Goal: Find specific page/section: Find specific page/section

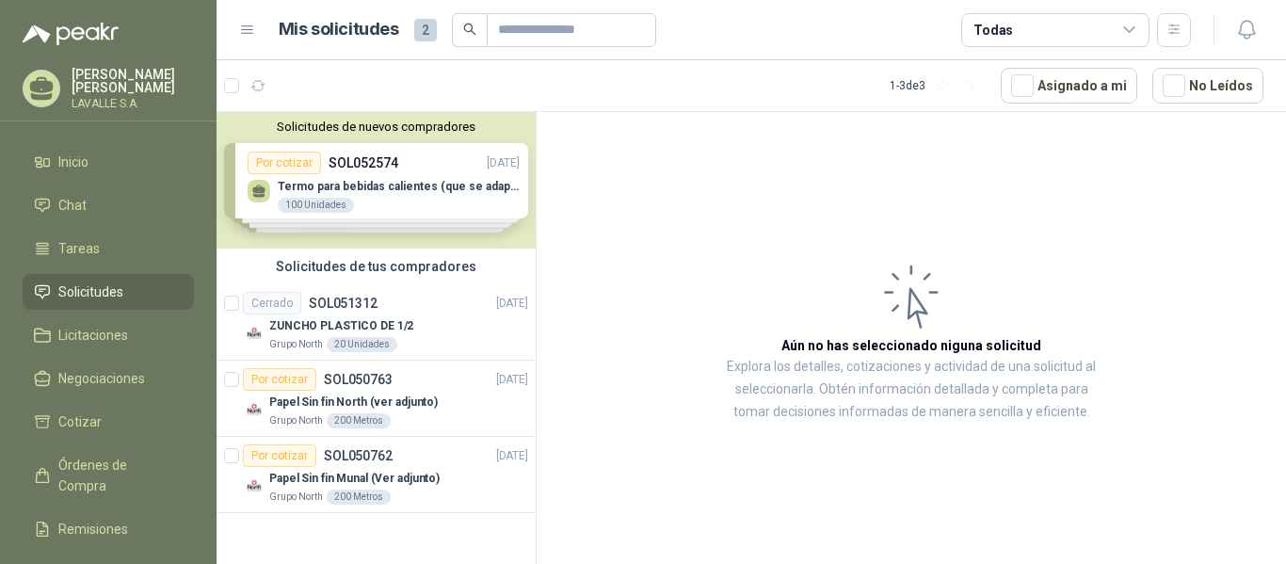
click at [63, 298] on span "Solicitudes" at bounding box center [90, 291] width 65 height 21
click at [86, 285] on span "Solicitudes" at bounding box center [90, 291] width 65 height 21
click at [105, 323] on link "Licitaciones" at bounding box center [108, 335] width 171 height 36
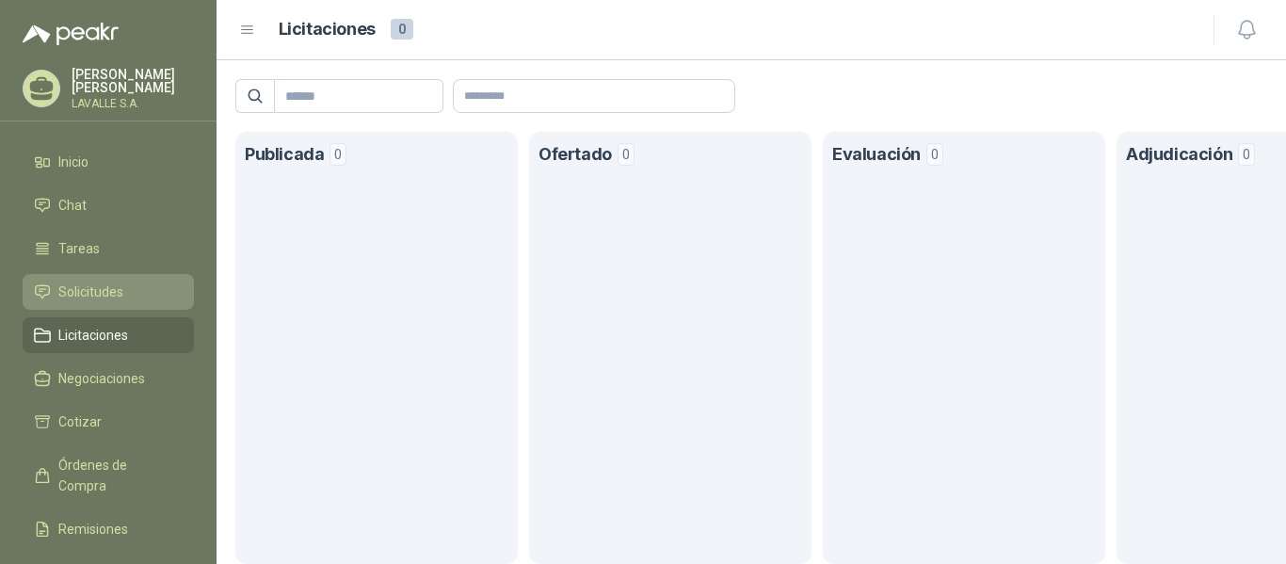
click at [96, 296] on span "Solicitudes" at bounding box center [90, 291] width 65 height 21
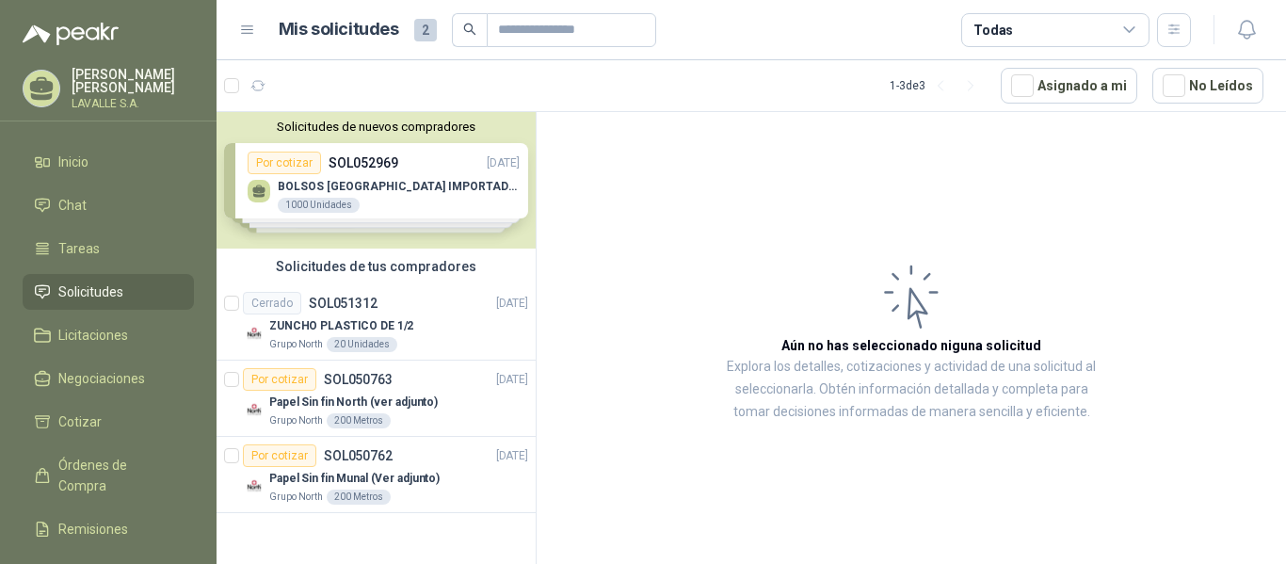
click at [381, 205] on div "Solicitudes de nuevos compradores Por cotizar SOL052969 [DATE] BOLSOS VENECIA I…" at bounding box center [376, 180] width 319 height 137
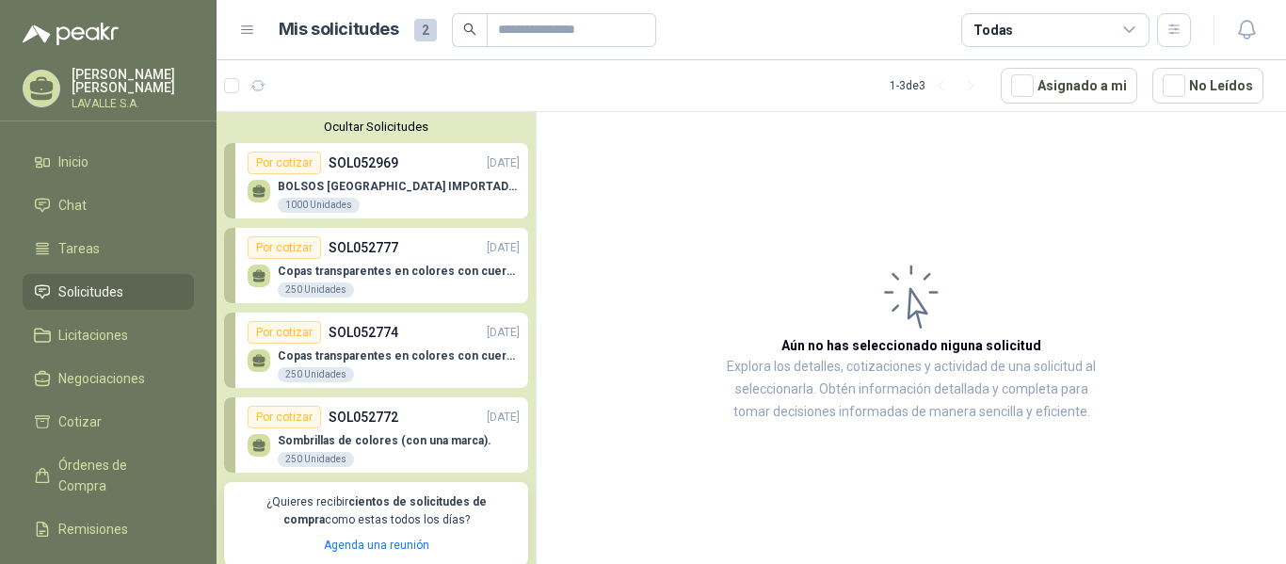
scroll to position [94, 0]
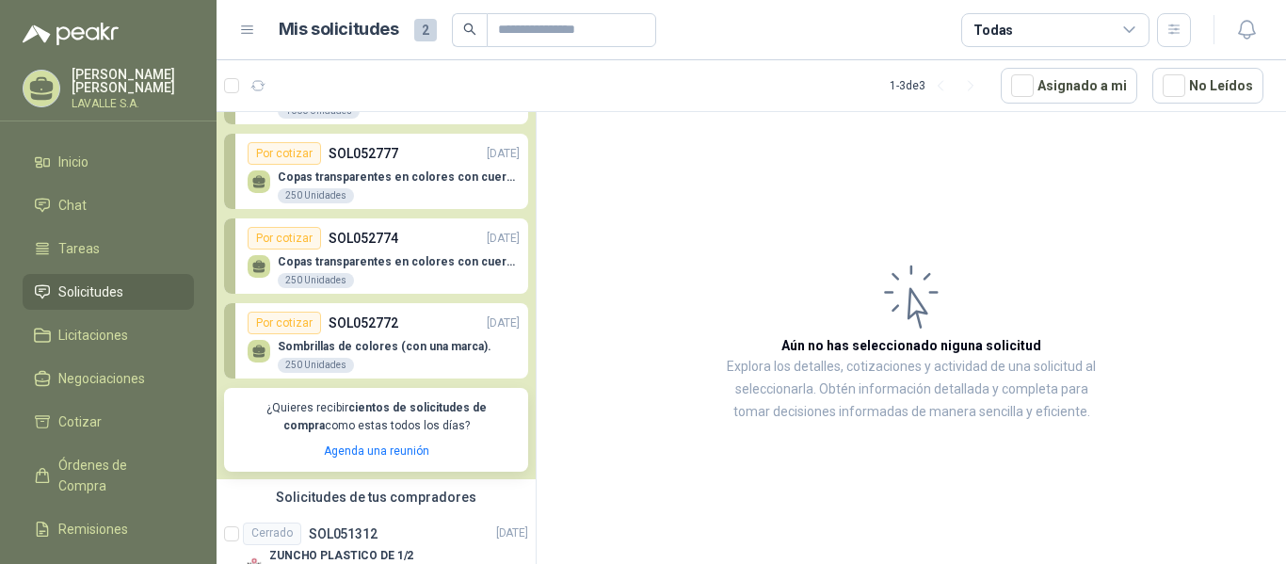
click at [84, 287] on span "Solicitudes" at bounding box center [90, 291] width 65 height 21
